Goal: Task Accomplishment & Management: Manage account settings

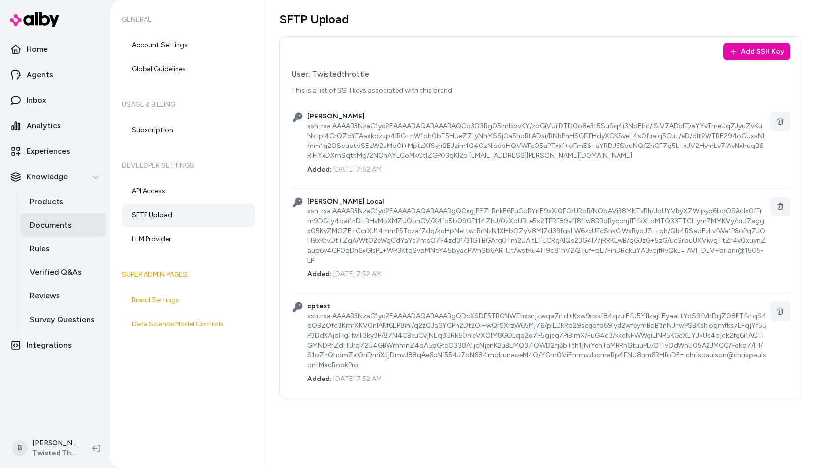
click at [63, 229] on p "Documents" at bounding box center [51, 225] width 42 height 12
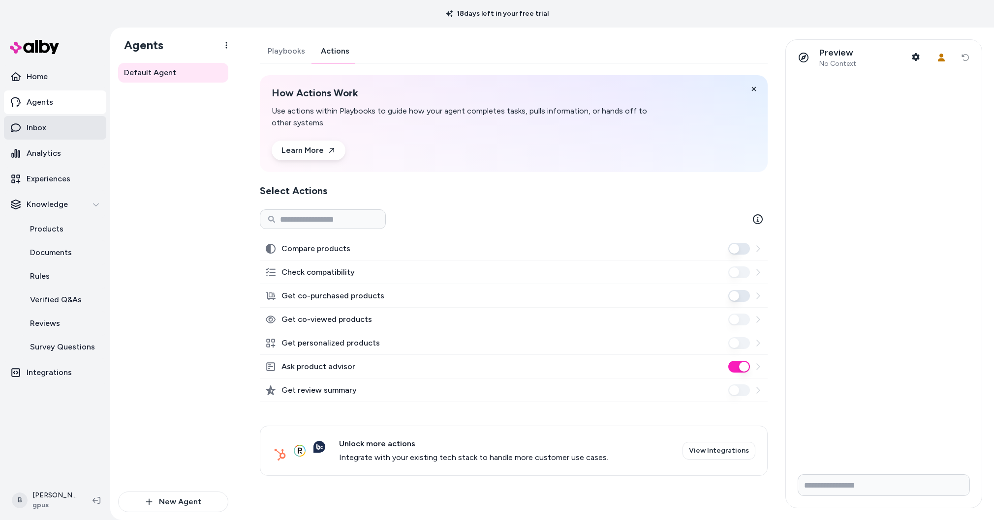
click at [31, 131] on p "Inbox" at bounding box center [37, 128] width 20 height 12
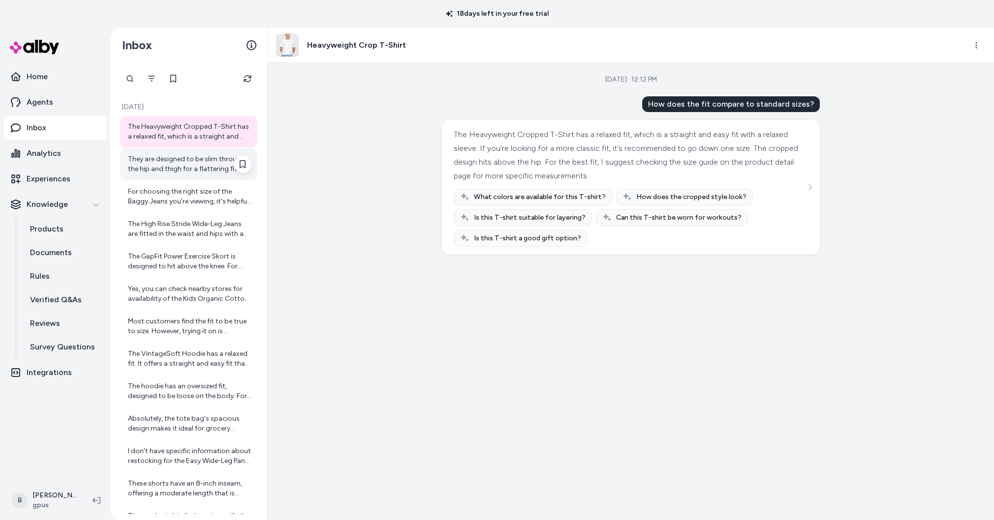
click at [174, 157] on div "They are designed to be slim through the hip and thigh for a flattering fit." at bounding box center [189, 164] width 123 height 20
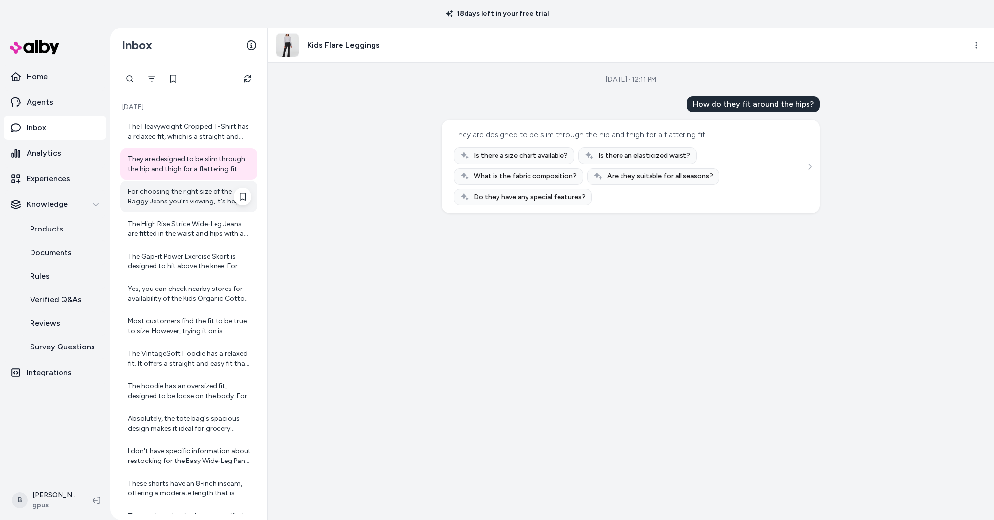
click at [196, 193] on div "For choosing the right size of the Baggy Jeans you're viewing, it's helpful to …" at bounding box center [189, 197] width 123 height 20
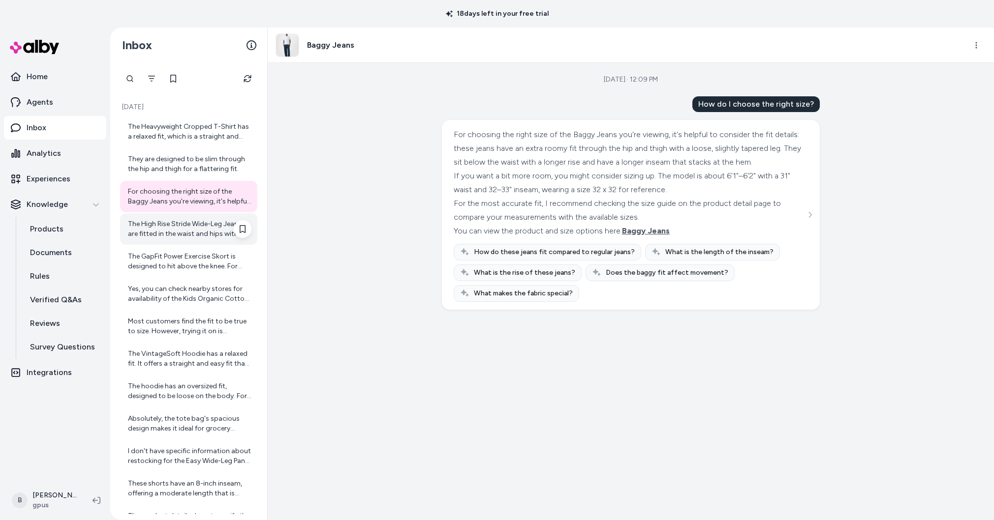
click at [181, 231] on div "The High Rise Stride Wide-Leg Jeans are fitted in the waist and hips with a rel…" at bounding box center [189, 229] width 123 height 20
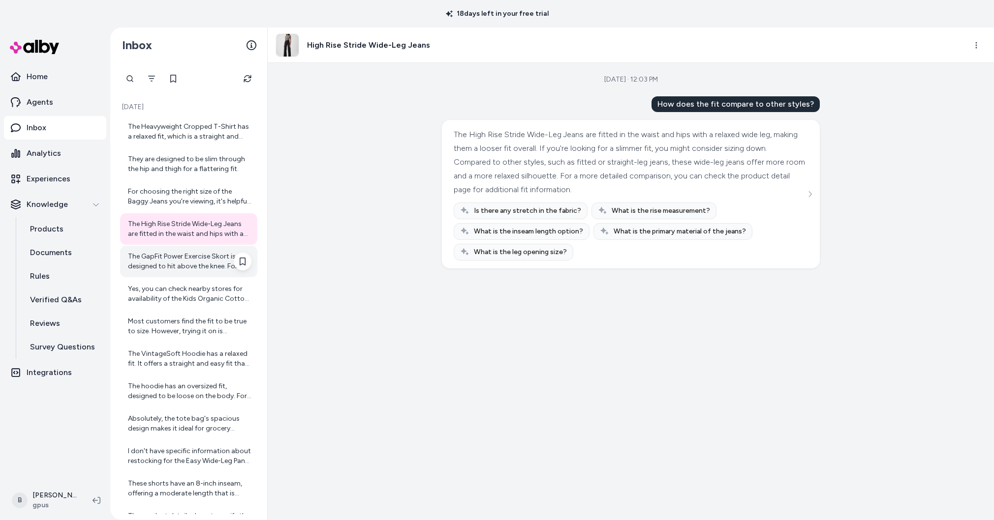
click at [179, 266] on div "The GapFit Power Exercise Skort is designed to hit above the knee. For more spe…" at bounding box center [189, 262] width 123 height 20
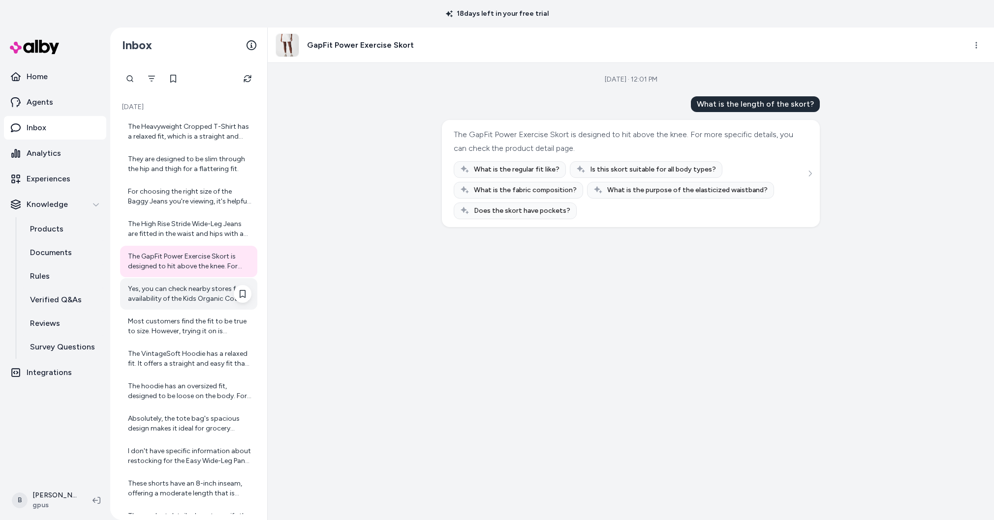
click at [179, 292] on div "Yes, you can check nearby stores for availability of the Kids Organic Cotton Ca…" at bounding box center [189, 294] width 123 height 20
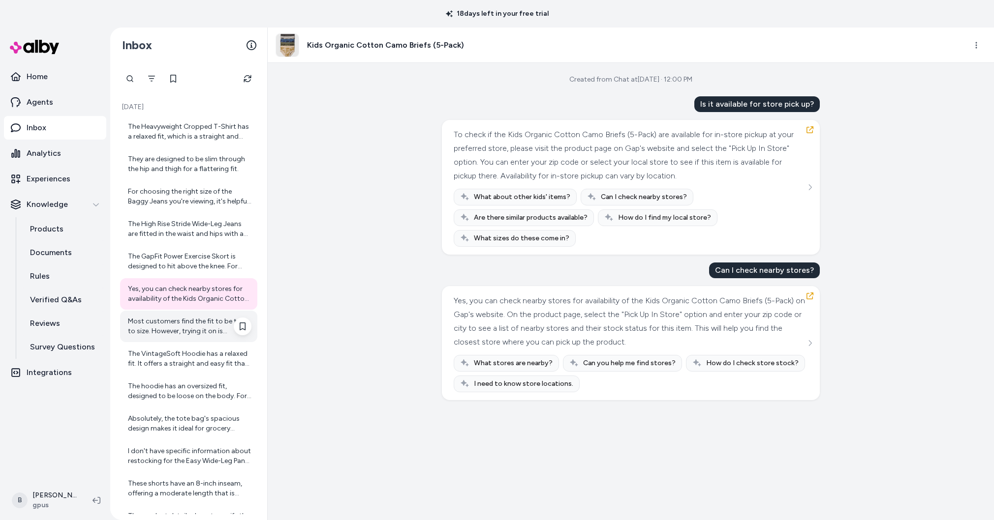
click at [177, 329] on div "Most customers find the fit to be true to size. However, trying it on is recomm…" at bounding box center [189, 327] width 123 height 20
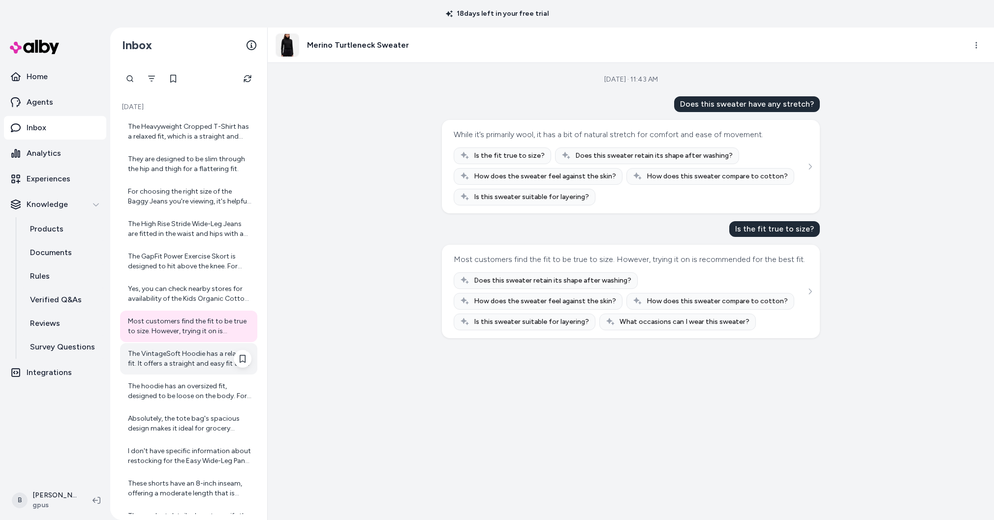
click at [176, 371] on div "The VintageSoft Hoodie has a relaxed fit. It offers a straight and easy fit tha…" at bounding box center [188, 358] width 137 height 31
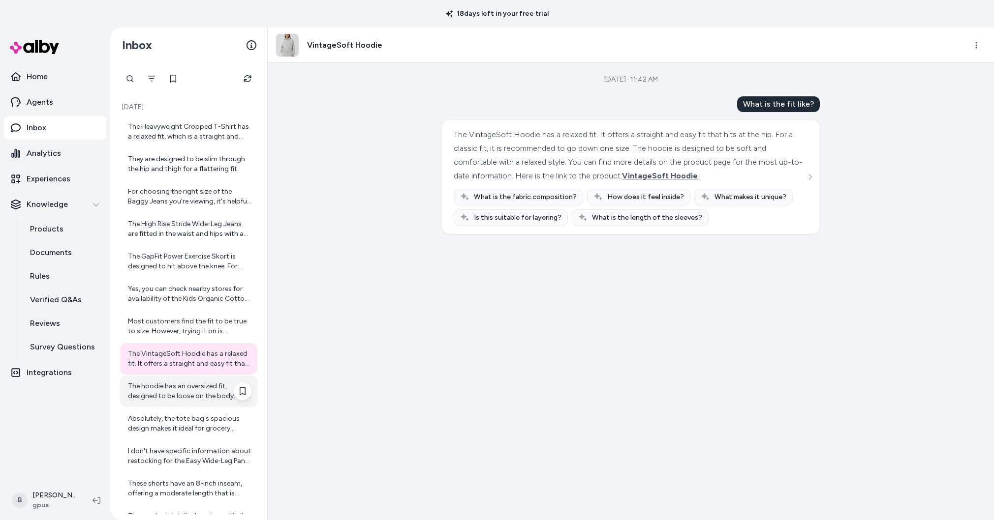
click at [175, 398] on div "The hoodie has an oversized fit, designed to be loose on the body. For a classi…" at bounding box center [189, 392] width 123 height 20
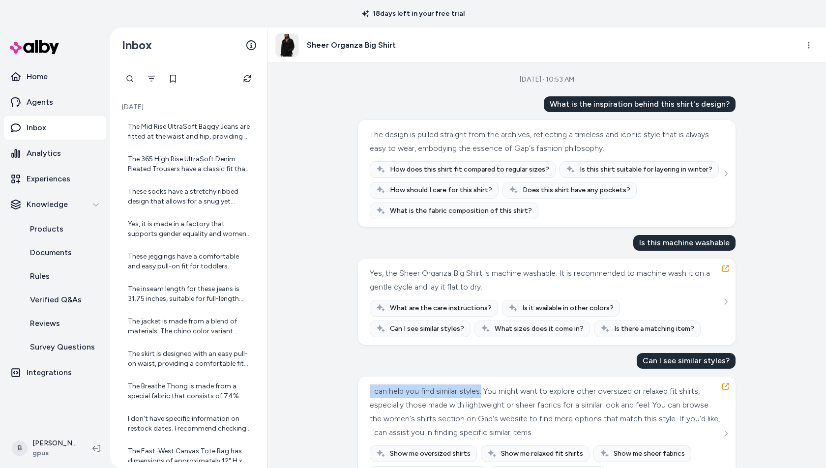
scroll to position [123, 0]
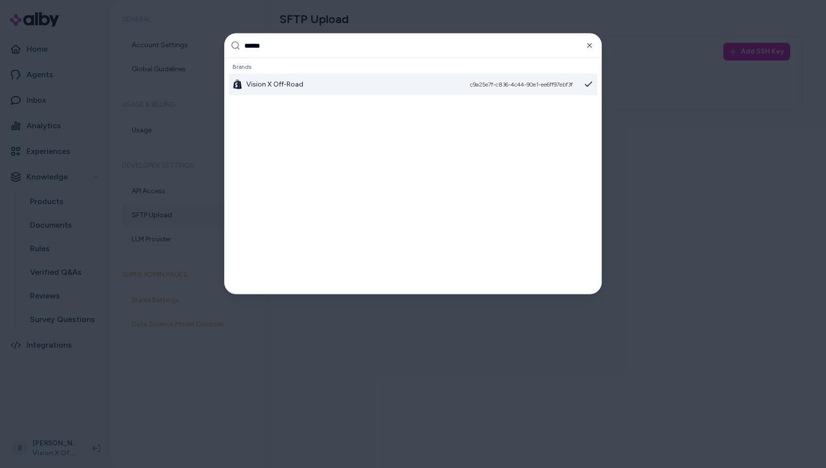
type input "******"
click at [395, 352] on div at bounding box center [413, 234] width 826 height 468
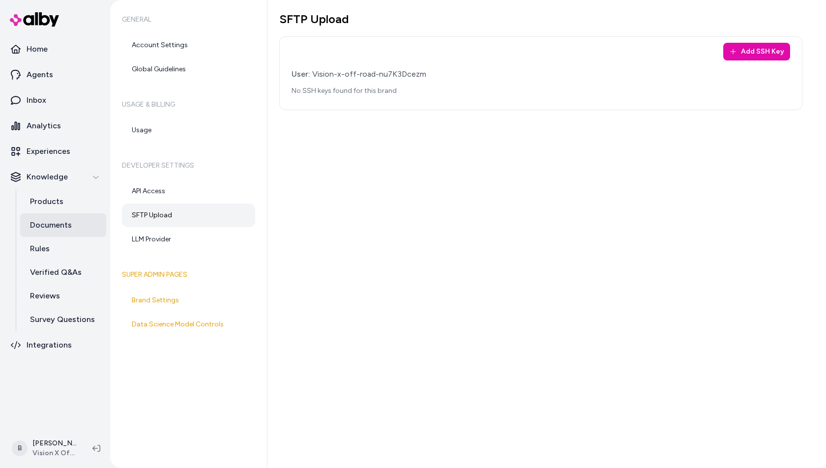
click at [55, 220] on p "Documents" at bounding box center [51, 225] width 42 height 12
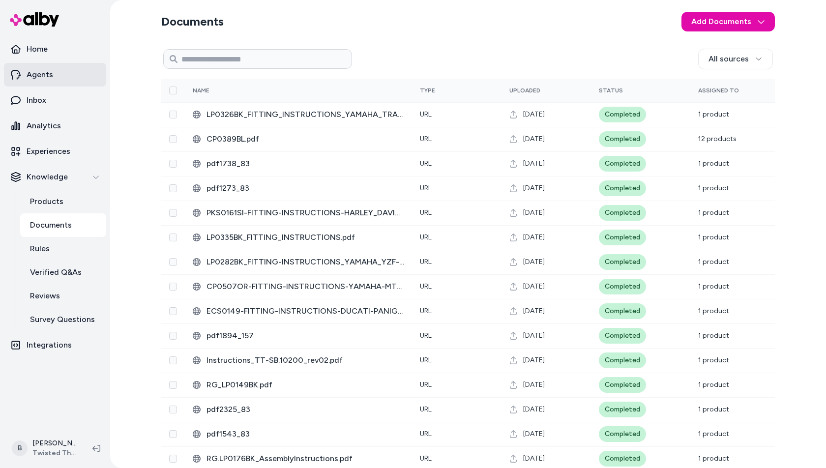
click at [61, 75] on link "Agents" at bounding box center [55, 75] width 102 height 24
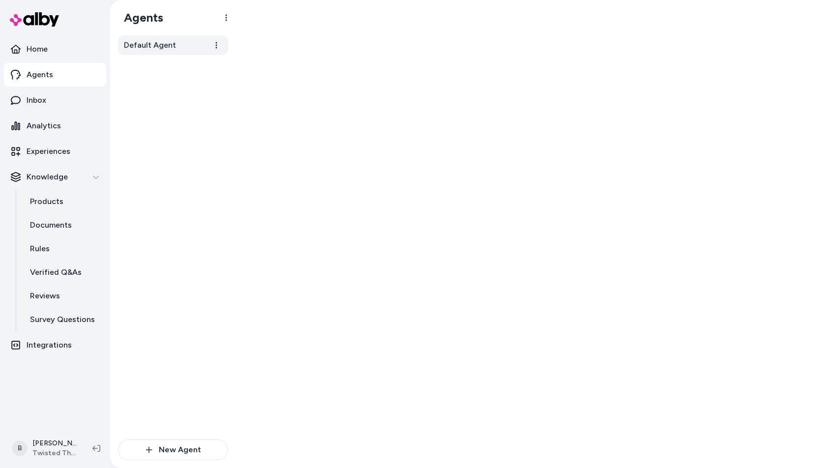
click at [156, 45] on span "Default Agent" at bounding box center [150, 45] width 52 height 12
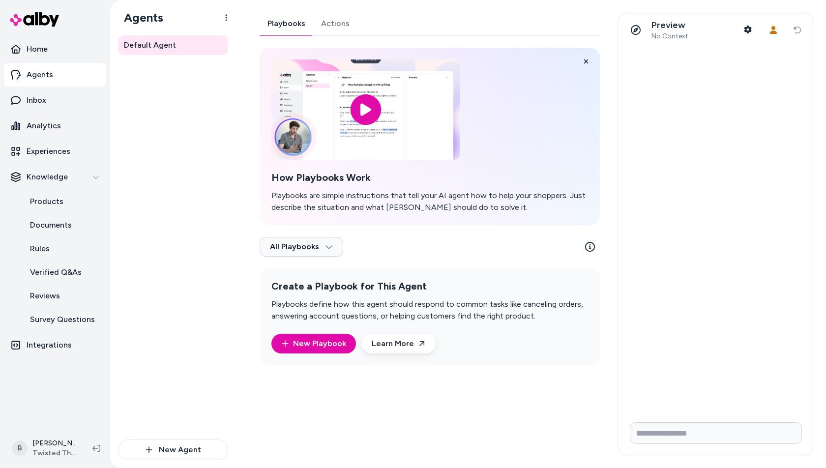
click at [343, 24] on link "Actions" at bounding box center [335, 24] width 44 height 24
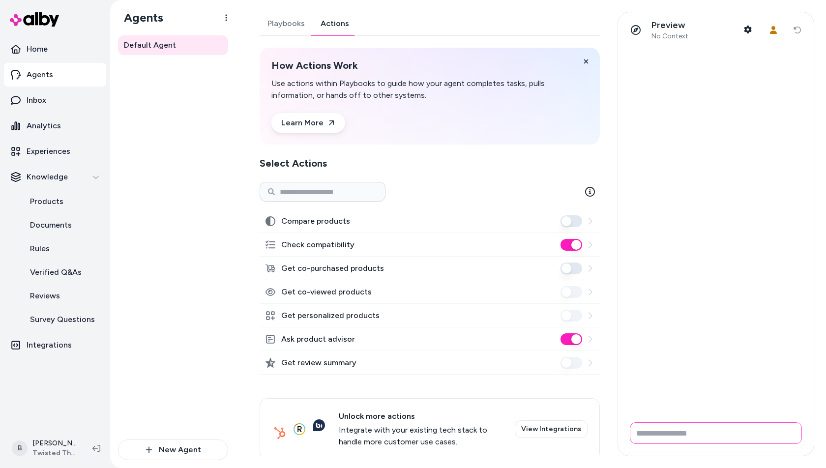
click at [641, 432] on input "Write your prompt here" at bounding box center [716, 434] width 172 height 22
click at [40, 200] on p "Products" at bounding box center [46, 202] width 33 height 12
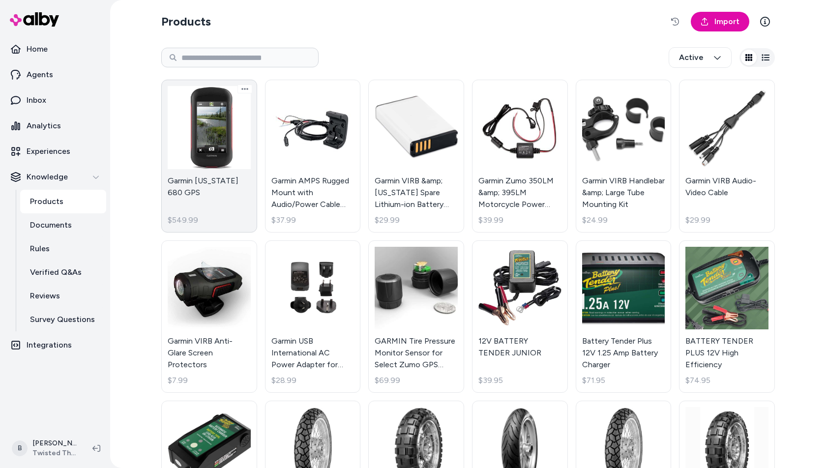
click at [211, 131] on link "Garmin Montana 680 GPS $549.99" at bounding box center [209, 156] width 96 height 153
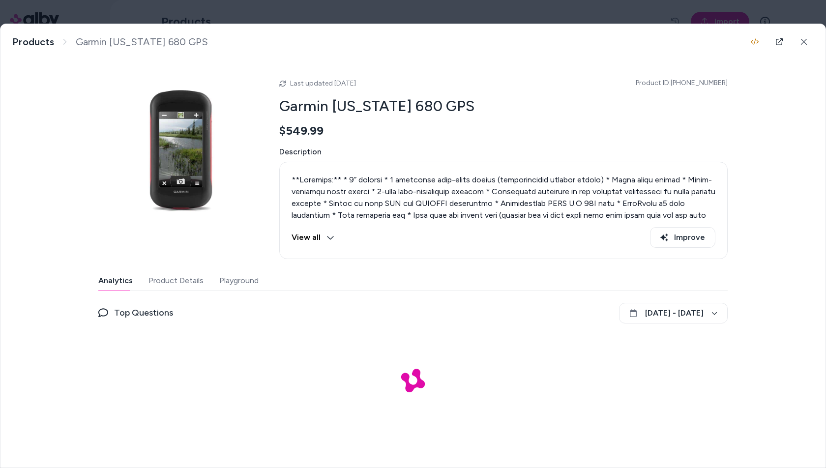
click at [239, 282] on button "Playground" at bounding box center [238, 281] width 39 height 20
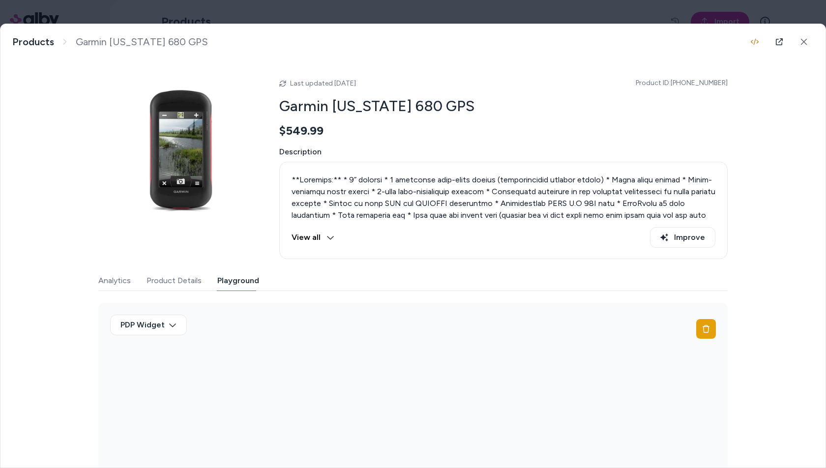
scroll to position [46, 0]
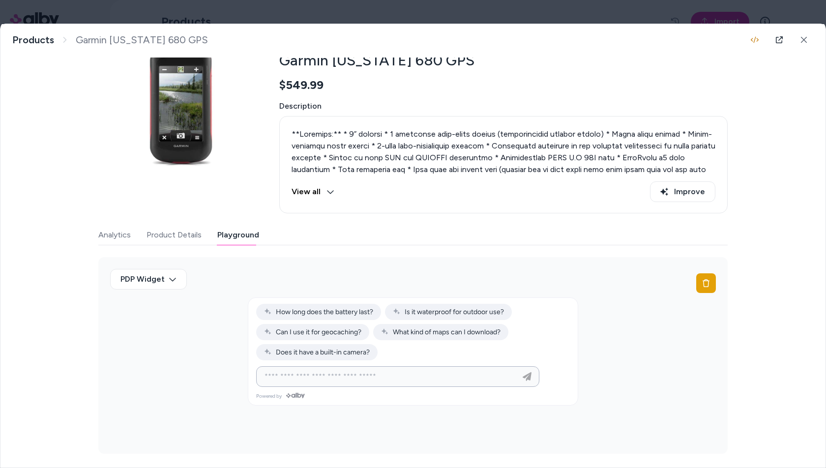
click at [359, 371] on input at bounding box center [388, 377] width 259 height 12
type input "**********"
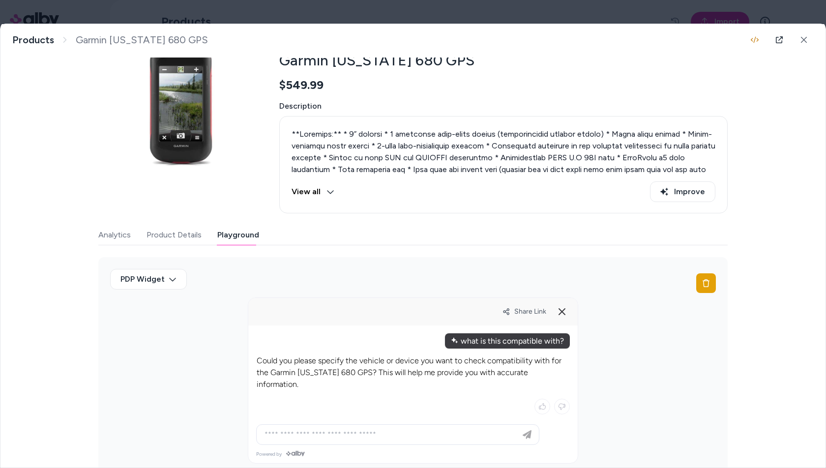
scroll to position [54, 0]
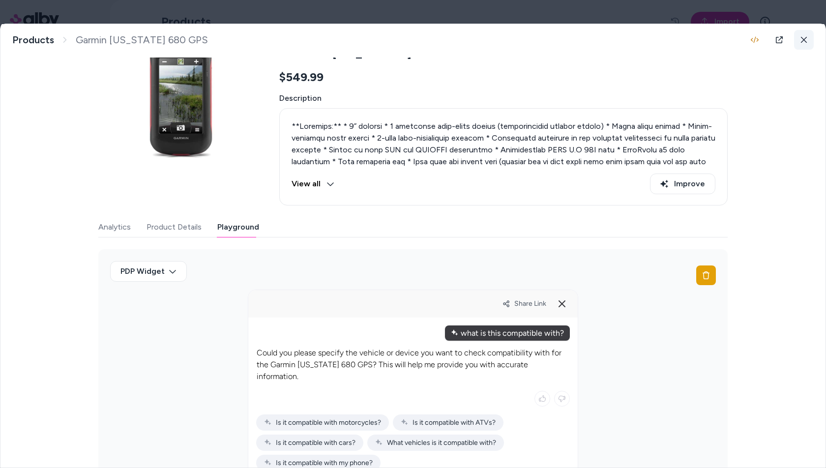
click at [807, 40] on icon at bounding box center [804, 39] width 7 height 7
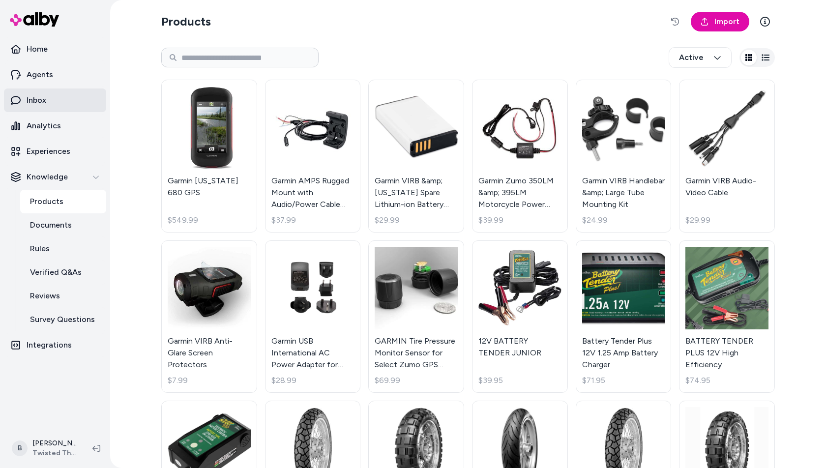
click at [47, 105] on link "Inbox" at bounding box center [55, 101] width 102 height 24
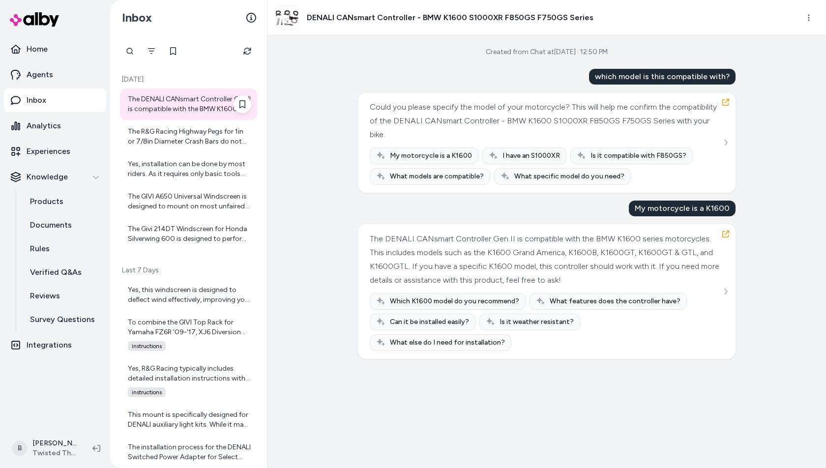
click at [166, 110] on div "The DENALI CANsmart Controller Gen II is compatible with the BMW K1600 series m…" at bounding box center [189, 104] width 123 height 20
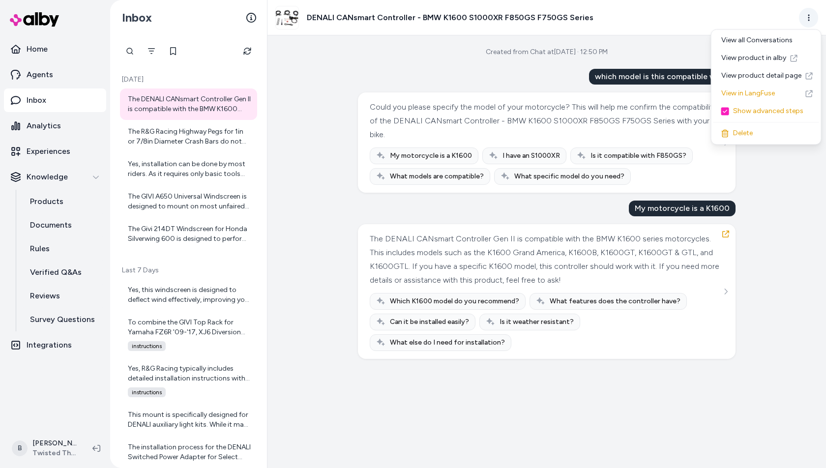
click at [812, 17] on html "Home Agents Inbox Analytics Experiences Knowledge Products Documents Rules Veri…" at bounding box center [413, 234] width 826 height 468
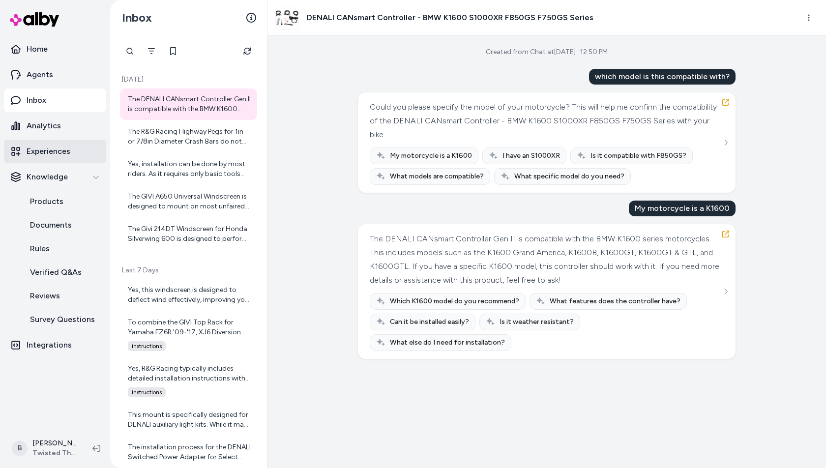
click at [49, 149] on p "Experiences" at bounding box center [49, 152] width 44 height 12
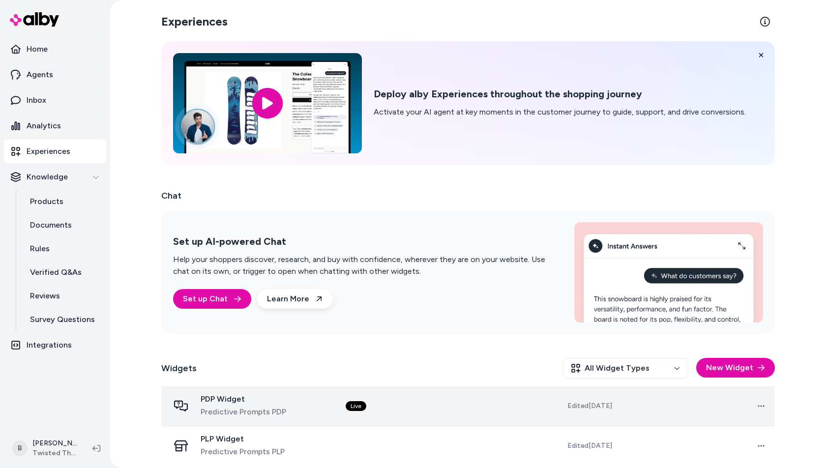
click at [277, 402] on span "PDP Widget" at bounding box center [244, 400] width 86 height 10
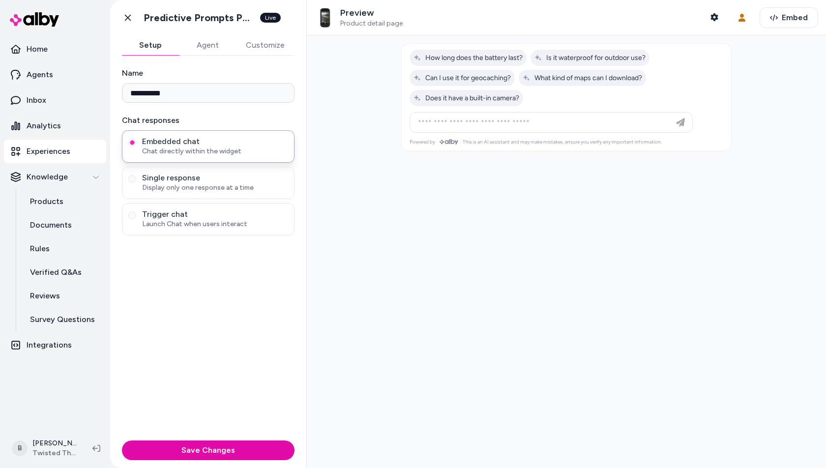
click at [213, 45] on button "Agent" at bounding box center [207, 45] width 57 height 20
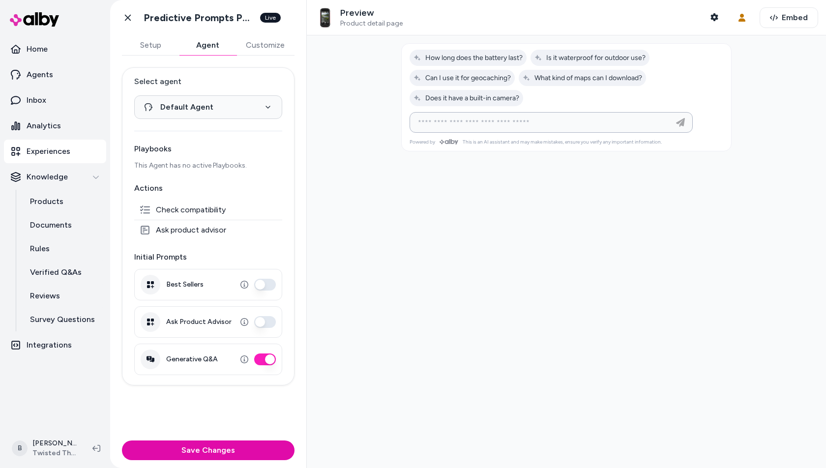
click at [505, 124] on input at bounding box center [541, 123] width 259 height 12
type input "**********"
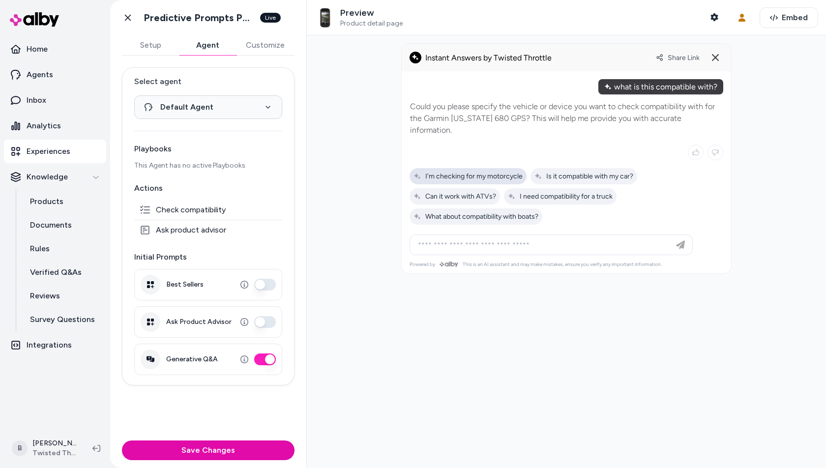
click at [473, 172] on span "I'm checking for my motorcycle" at bounding box center [468, 176] width 109 height 8
type input "**********"
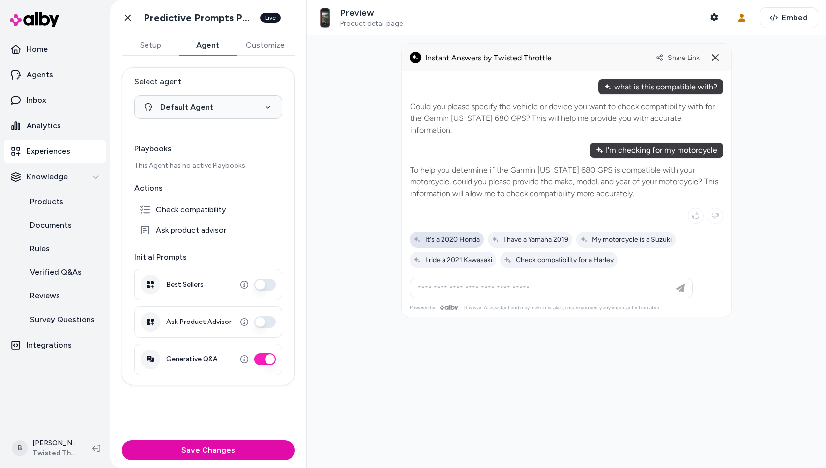
click at [467, 236] on span "It's a 2020 Honda" at bounding box center [447, 240] width 66 height 8
type input "**********"
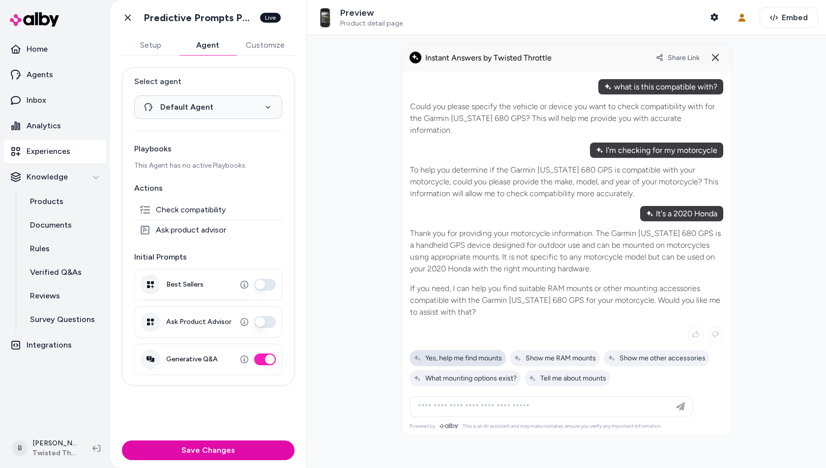
click at [473, 354] on span "Yes, help me find mounts" at bounding box center [458, 358] width 89 height 8
type input "**********"
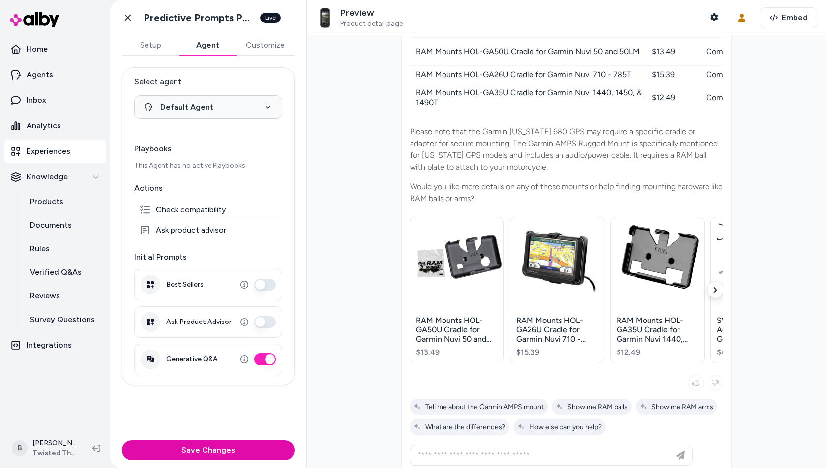
scroll to position [428, 0]
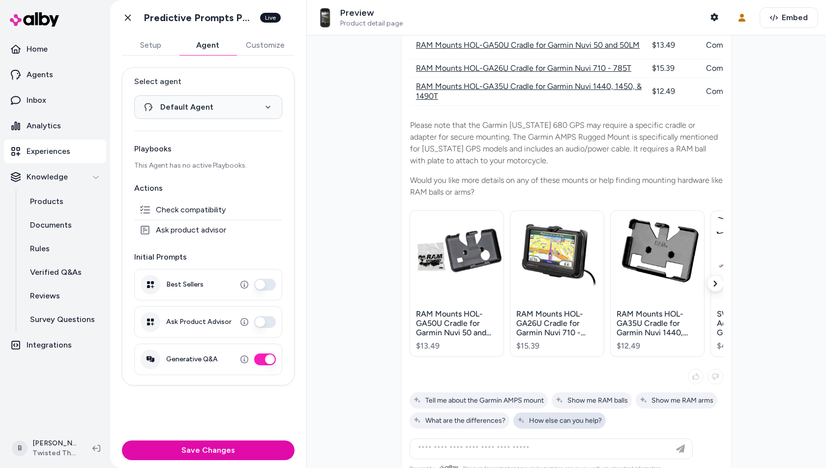
click at [541, 413] on div "How else can you help?" at bounding box center [560, 421] width 92 height 16
type input "**********"
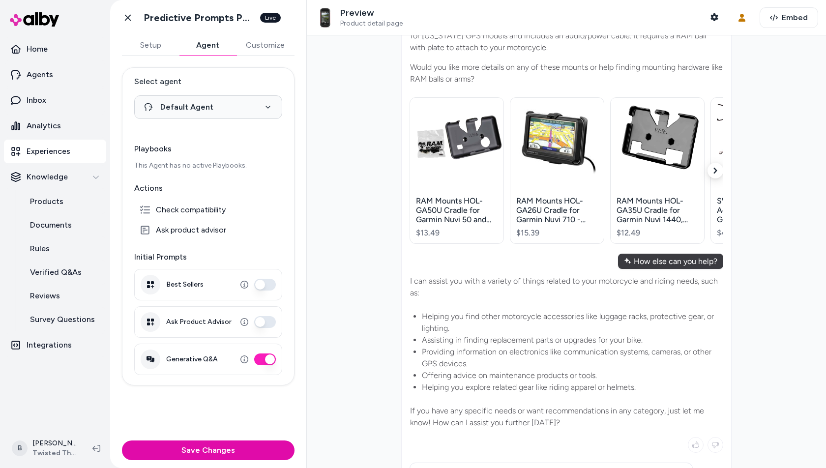
scroll to position [566, 0]
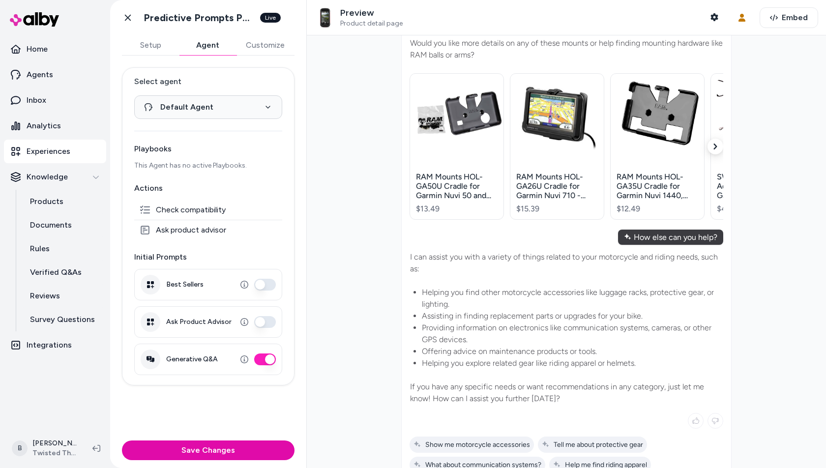
click at [476, 437] on div "Show me motorcycle accessories Tell me about protective gear What about communi…" at bounding box center [567, 465] width 314 height 57
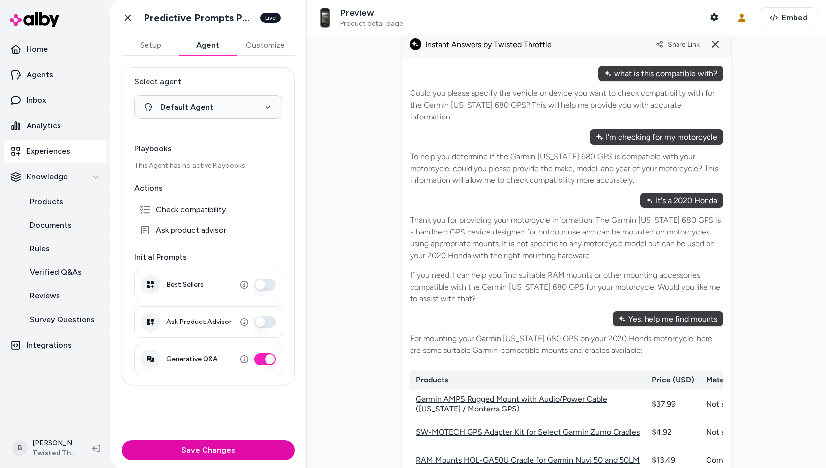
scroll to position [3, 0]
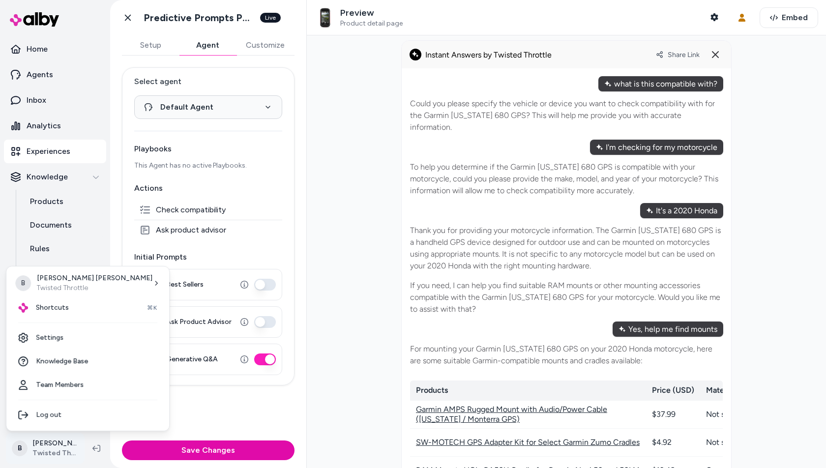
click at [52, 452] on html "**********" at bounding box center [413, 234] width 826 height 468
click at [60, 339] on link "Settings" at bounding box center [87, 338] width 155 height 24
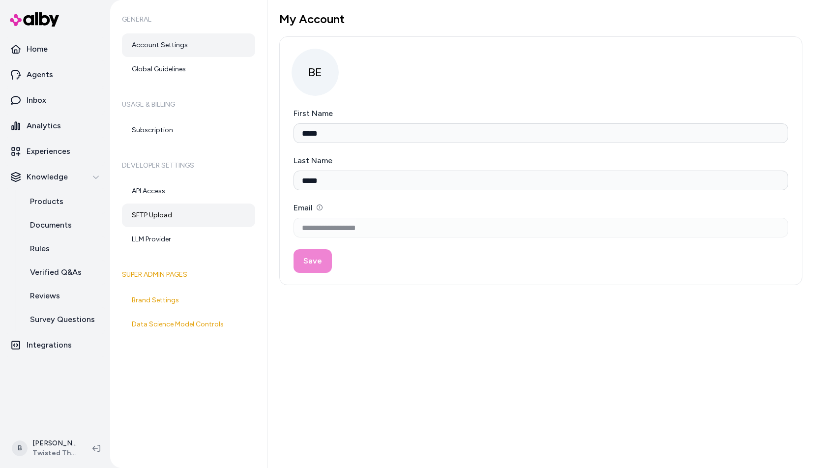
click at [154, 213] on link "SFTP Upload" at bounding box center [188, 216] width 133 height 24
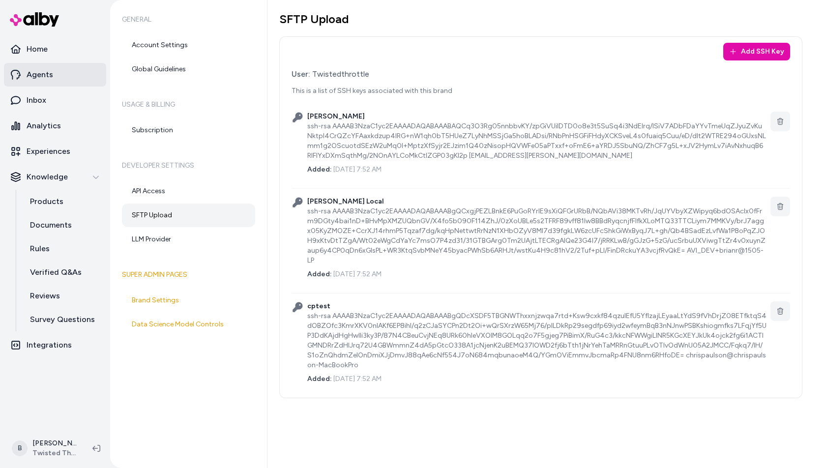
click at [56, 76] on link "Agents" at bounding box center [55, 75] width 102 height 24
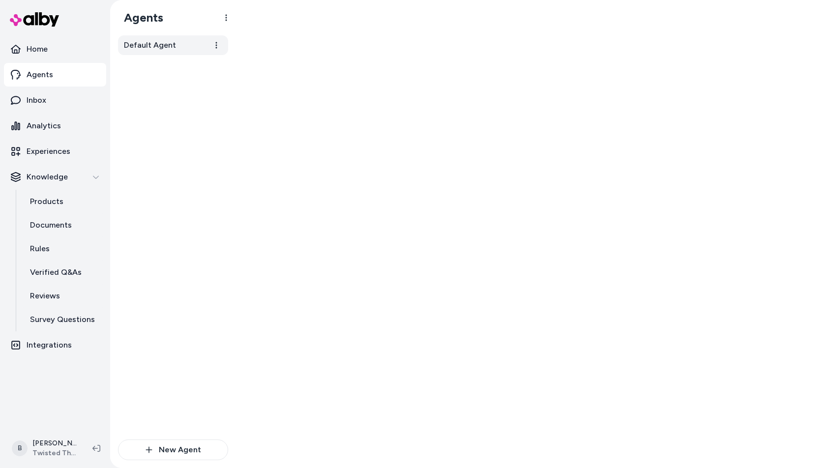
click at [178, 43] on link "Default Agent" at bounding box center [173, 45] width 110 height 20
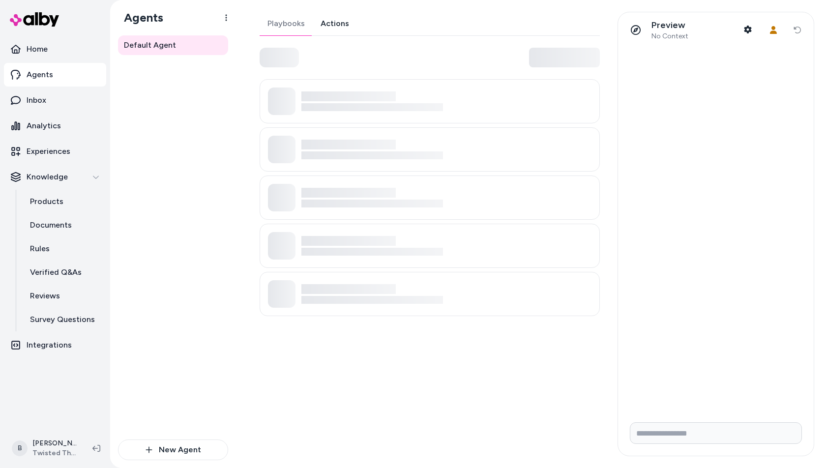
click at [337, 21] on link "Actions" at bounding box center [335, 24] width 44 height 24
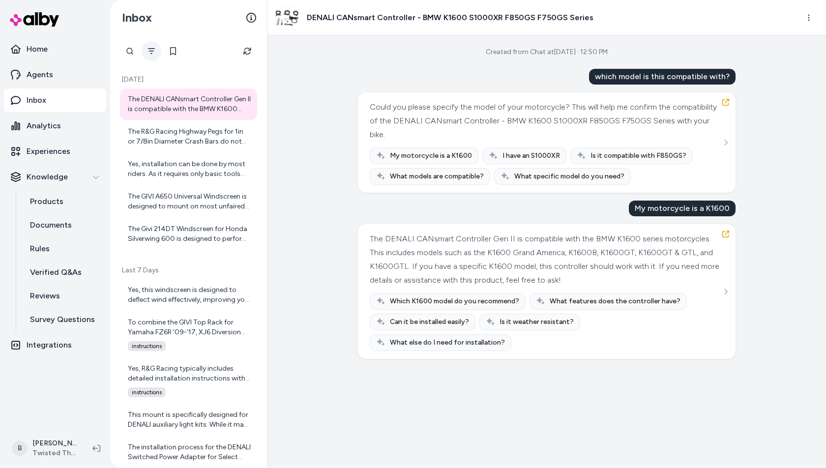
click at [153, 41] on button "Filter" at bounding box center [152, 51] width 20 height 20
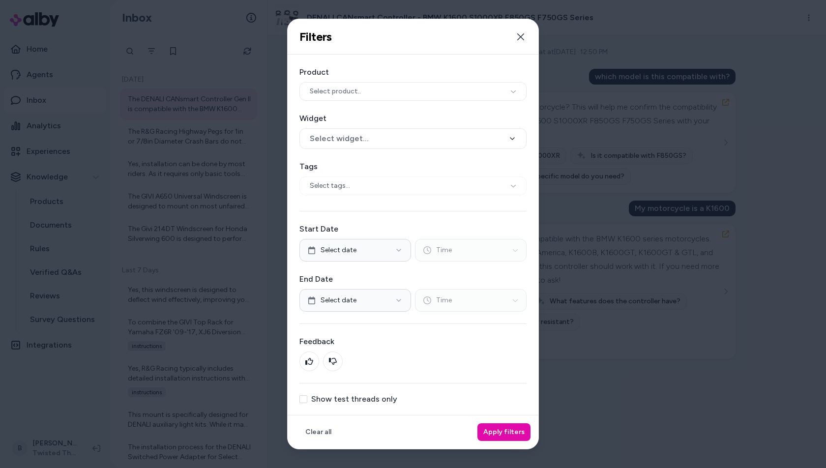
click at [323, 398] on label "Show test threads only" at bounding box center [354, 400] width 86 height 8
click at [307, 398] on button "Show test threads only" at bounding box center [304, 400] width 8 height 8
click at [530, 424] on div "Clear all Apply filters" at bounding box center [413, 432] width 251 height 34
click at [507, 432] on button "Apply filters" at bounding box center [504, 433] width 53 height 18
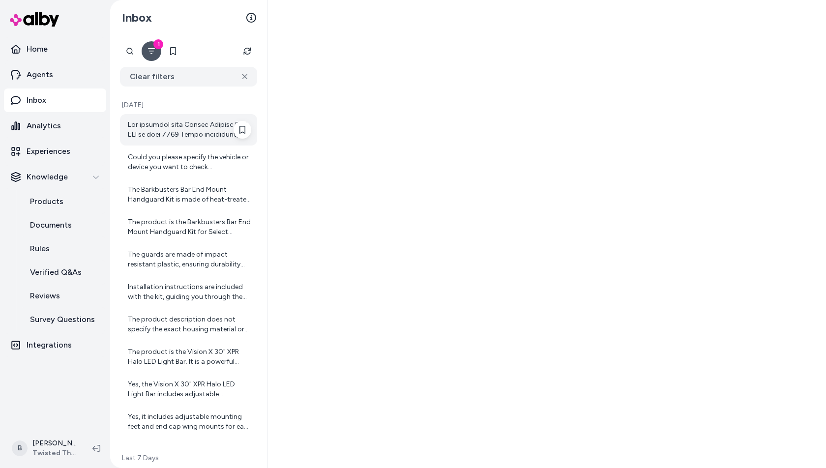
click at [183, 137] on div at bounding box center [189, 130] width 123 height 20
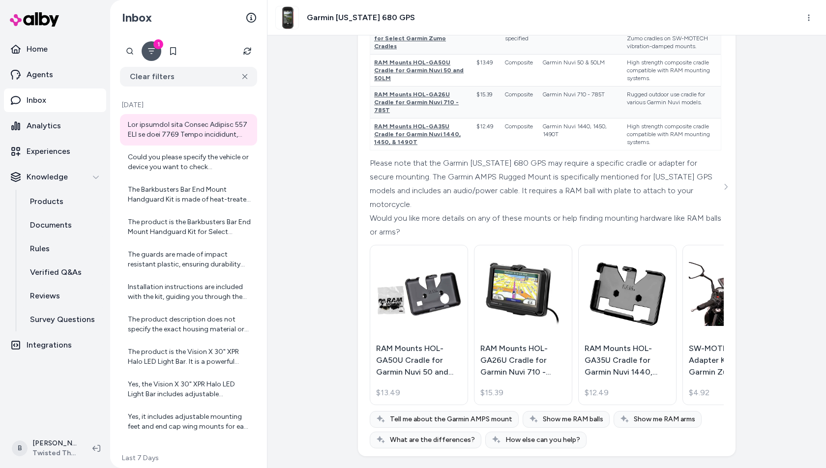
scroll to position [4438, 0]
click at [600, 425] on span "Show me RAM balls" at bounding box center [573, 420] width 61 height 10
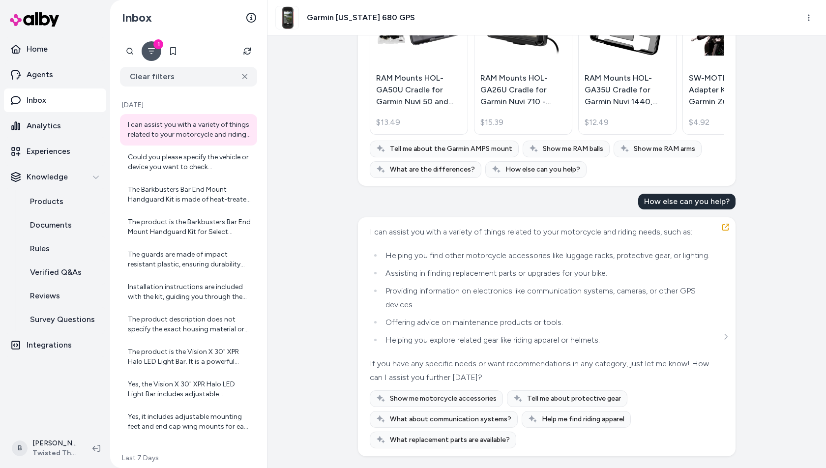
scroll to position [4709, 0]
click at [183, 157] on div "Could you please specify the vehicle or device you want to check compatibility …" at bounding box center [189, 163] width 123 height 20
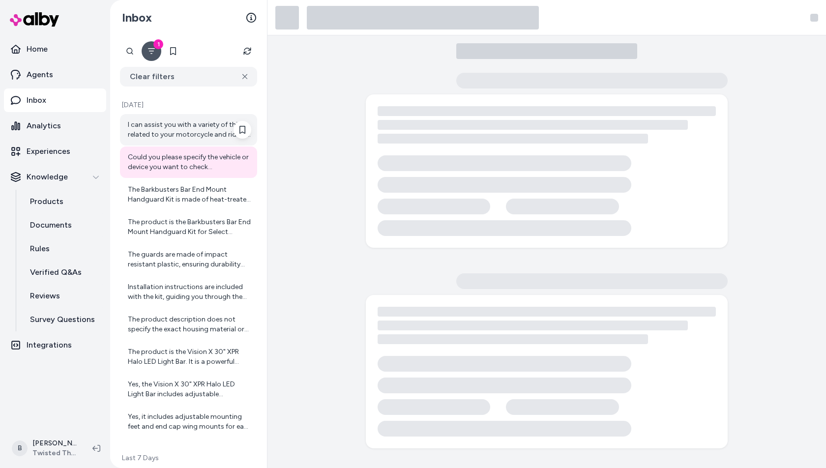
click at [191, 139] on div "I can assist you with a variety of things related to your motorcycle and riding…" at bounding box center [189, 130] width 123 height 20
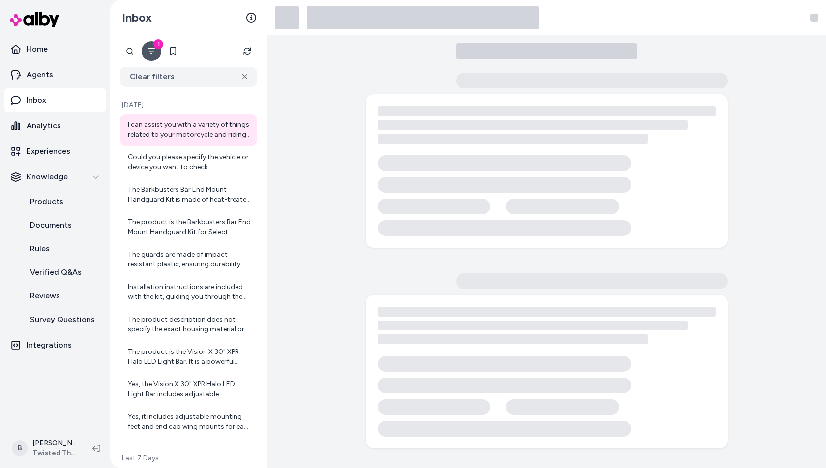
click at [156, 52] on button "1" at bounding box center [152, 51] width 20 height 20
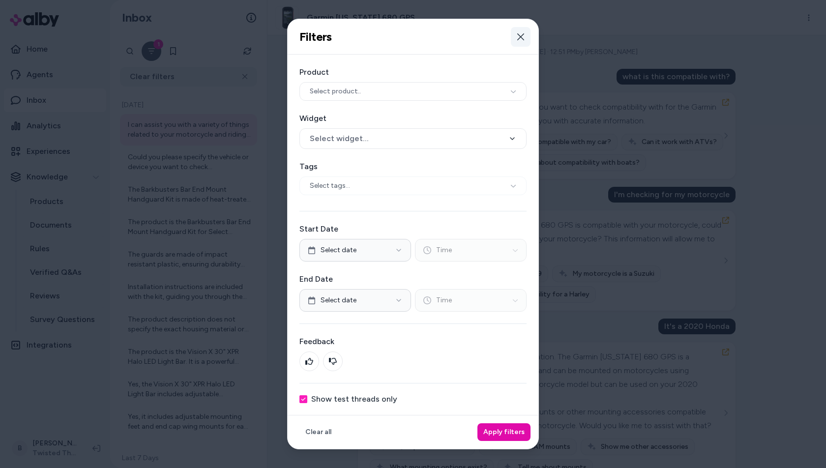
click at [519, 32] on button "Close" at bounding box center [521, 37] width 20 height 20
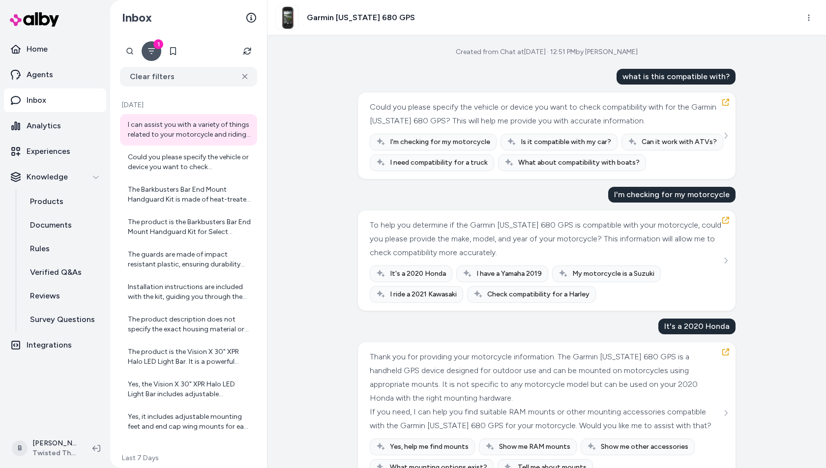
click at [154, 48] on icon "Filter" at bounding box center [151, 51] width 7 height 6
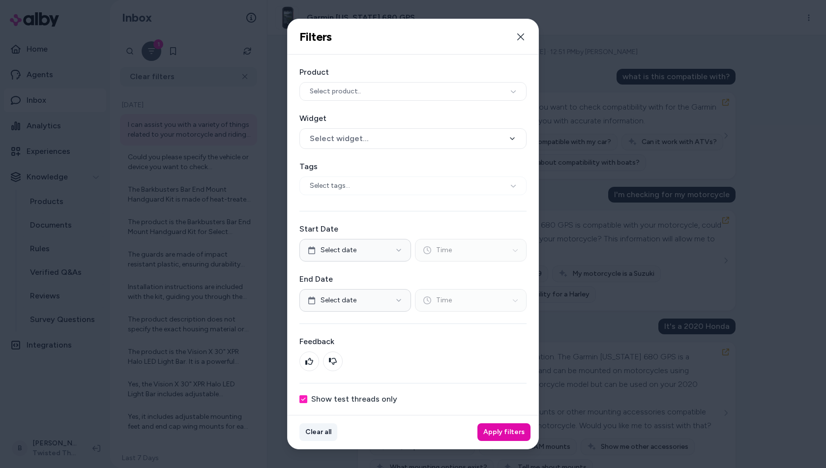
click at [314, 430] on button "Clear all" at bounding box center [319, 433] width 38 height 18
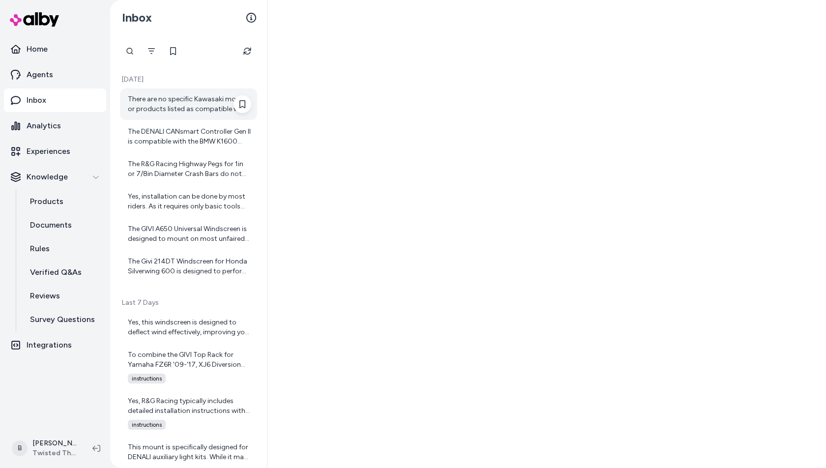
click at [197, 104] on div "There are no specific Kawasaki models or products listed as compatible with the…" at bounding box center [189, 104] width 123 height 20
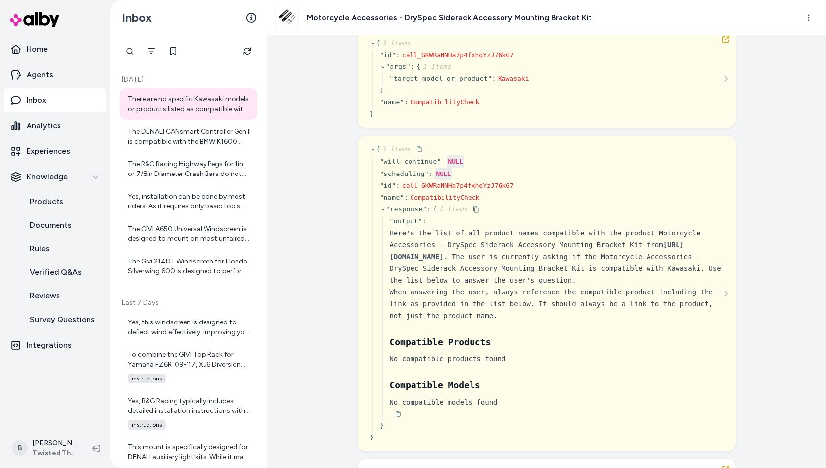
scroll to position [511, 0]
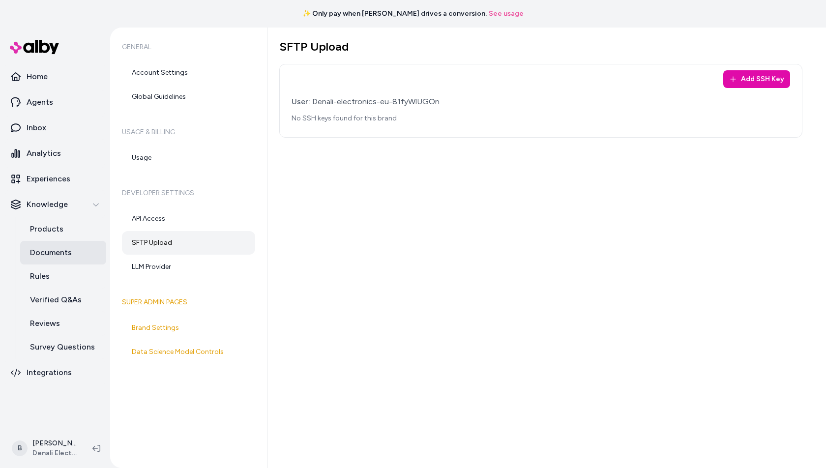
drag, startPoint x: 0, startPoint y: 0, endPoint x: 53, endPoint y: 245, distance: 250.6
click at [53, 245] on link "Documents" at bounding box center [63, 253] width 86 height 24
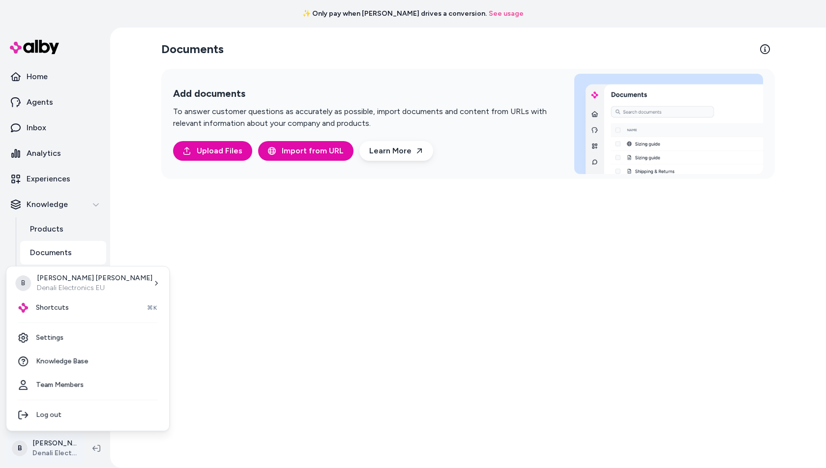
click at [56, 453] on html "✨ Only pay when [PERSON_NAME] drives a conversion. See usage Home Agents Inbox …" at bounding box center [413, 234] width 826 height 468
click at [68, 336] on link "Settings" at bounding box center [87, 338] width 155 height 24
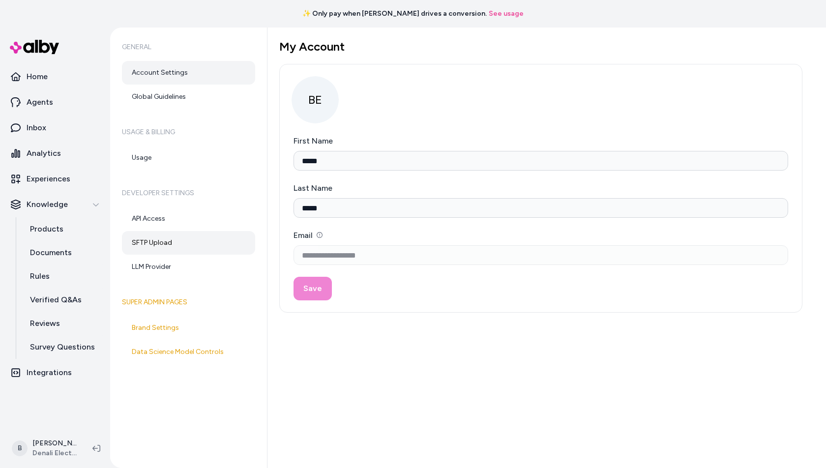
click at [182, 245] on link "SFTP Upload" at bounding box center [188, 243] width 133 height 24
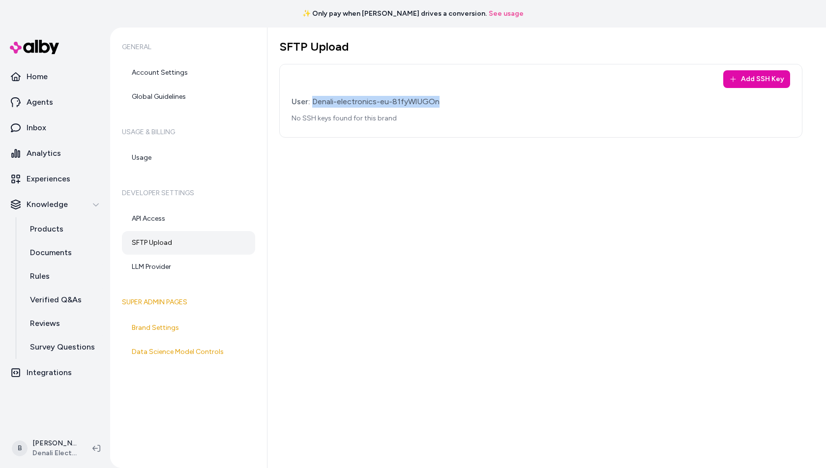
drag, startPoint x: 443, startPoint y: 100, endPoint x: 313, endPoint y: 100, distance: 130.4
click at [313, 100] on div "User: Denali-electronics-eu-81fyWlUGOn" at bounding box center [541, 102] width 499 height 12
copy div "Denali-electronics-eu-81fyWlUGOn"
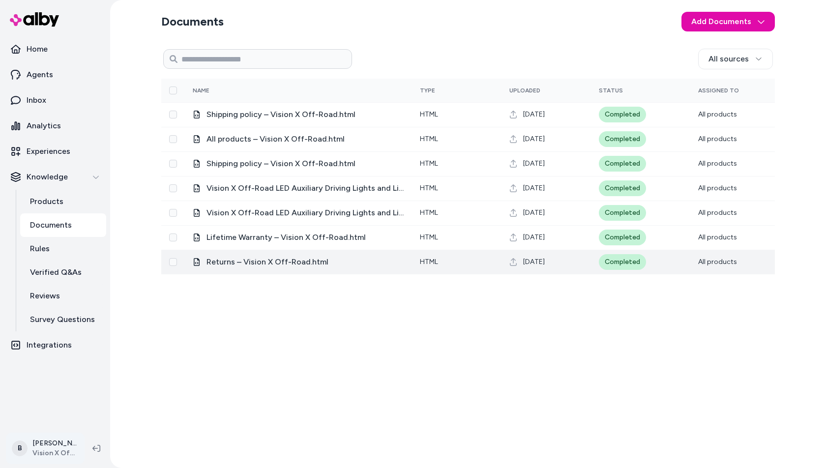
click at [55, 452] on html "Home Agents Inbox Analytics Experiences Knowledge Products Documents Rules Veri…" at bounding box center [413, 234] width 826 height 468
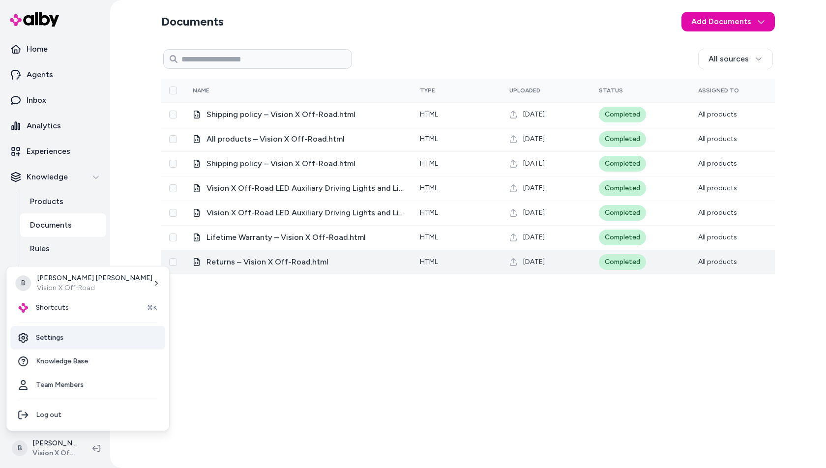
click at [65, 342] on link "Settings" at bounding box center [87, 338] width 155 height 24
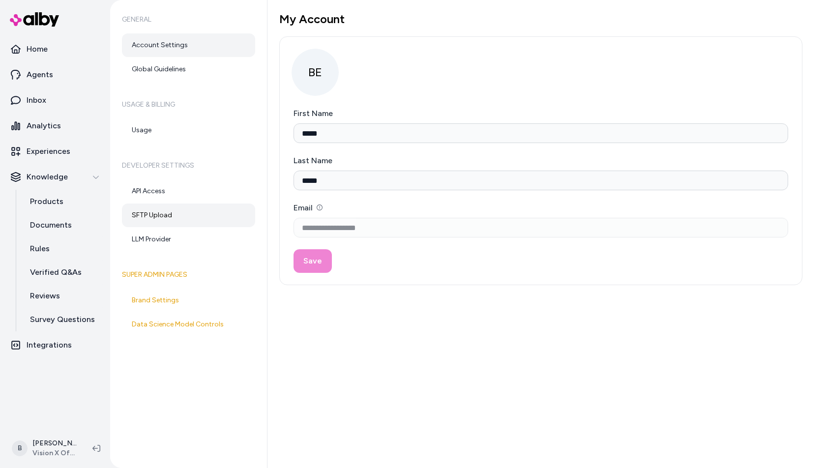
click at [173, 215] on link "SFTP Upload" at bounding box center [188, 216] width 133 height 24
click at [53, 236] on link "Documents" at bounding box center [63, 226] width 86 height 24
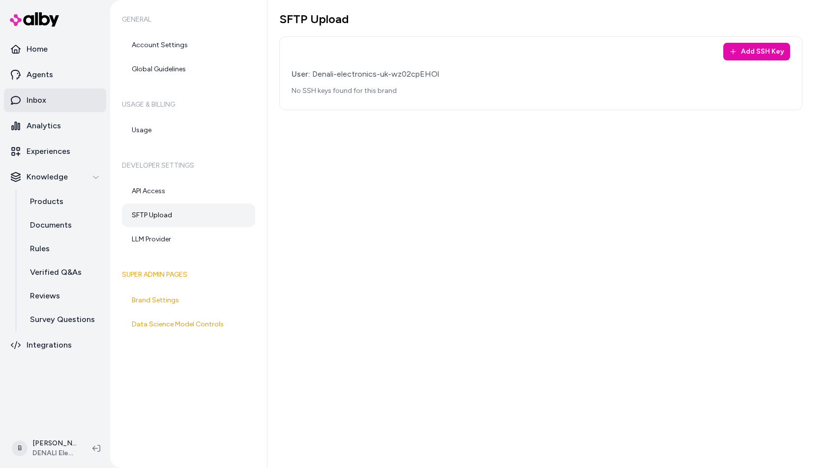
click at [56, 99] on link "Inbox" at bounding box center [55, 101] width 102 height 24
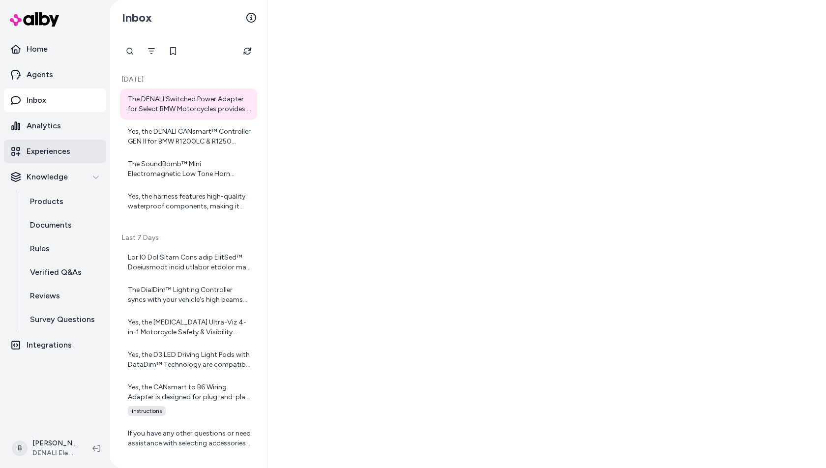
click at [50, 153] on p "Experiences" at bounding box center [49, 152] width 44 height 12
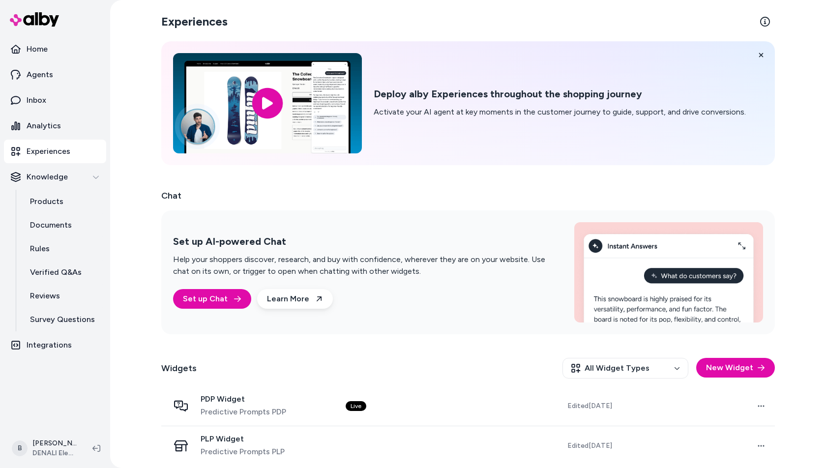
scroll to position [4, 0]
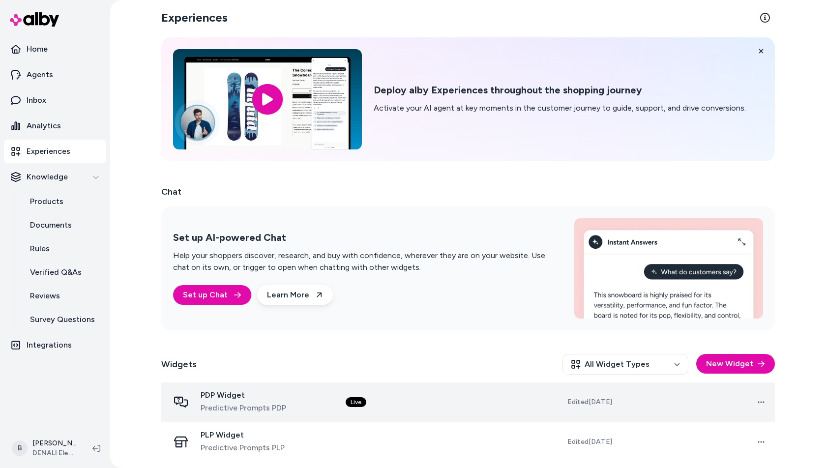
click at [271, 392] on span "PDP Widget" at bounding box center [244, 396] width 86 height 10
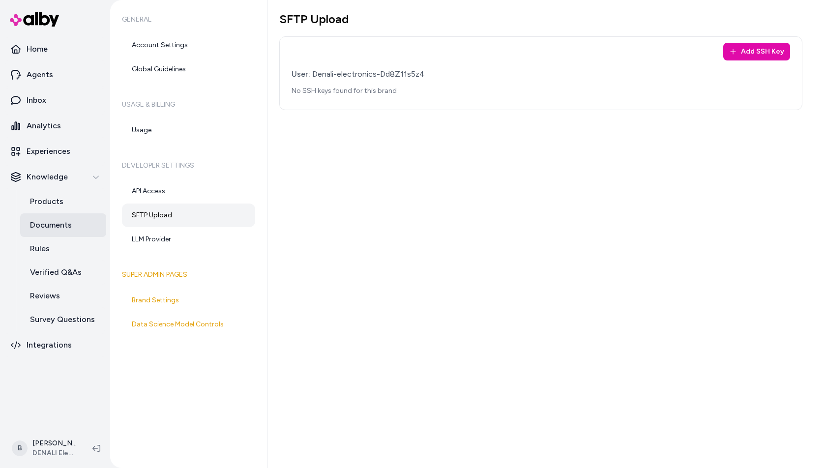
click at [54, 223] on p "Documents" at bounding box center [51, 225] width 42 height 12
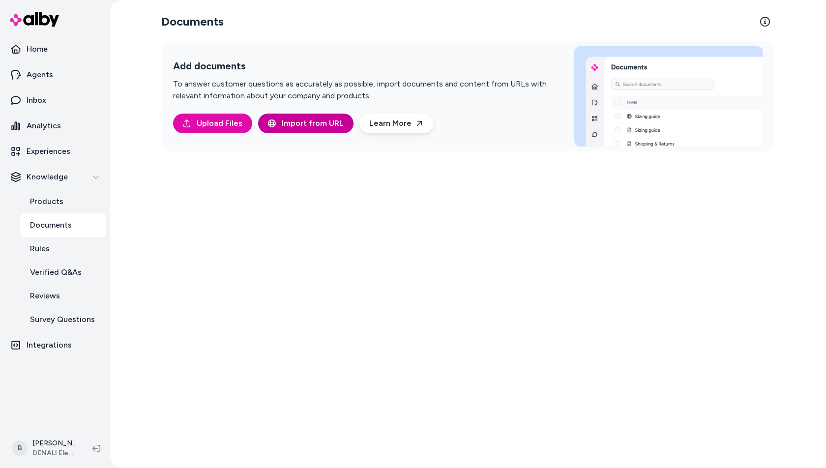
click at [293, 125] on span "Import from URL" at bounding box center [313, 124] width 62 height 12
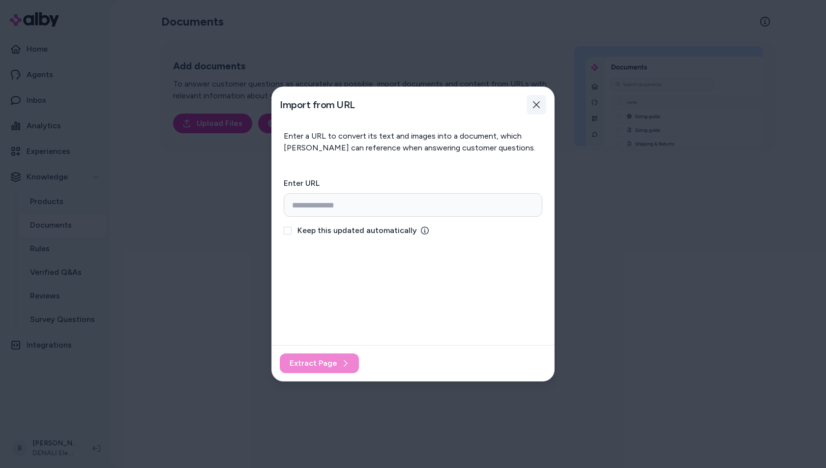
click at [539, 106] on icon "button" at bounding box center [536, 104] width 7 height 7
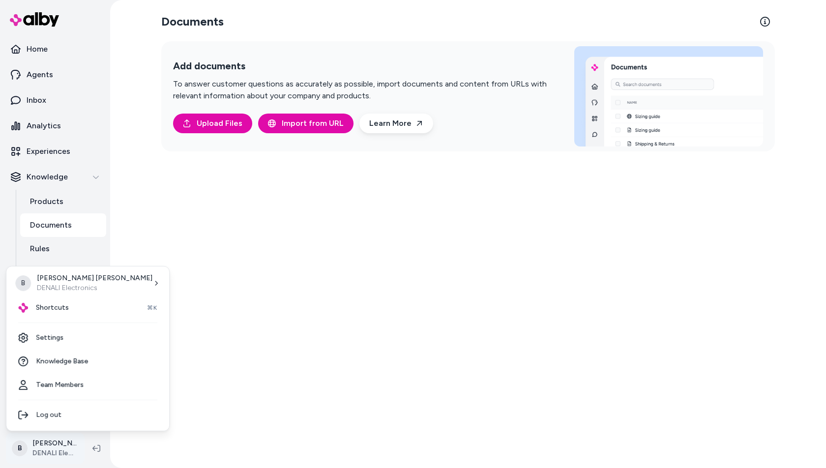
click at [54, 446] on html "Home Agents Inbox Analytics Experiences Knowledge Products Documents Rules Veri…" at bounding box center [413, 234] width 826 height 468
